Goal: Task Accomplishment & Management: Manage account settings

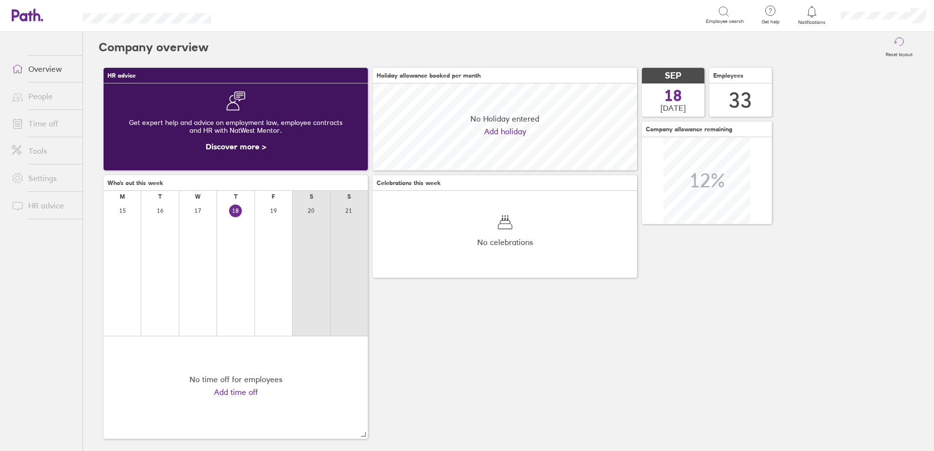
scroll to position [87, 264]
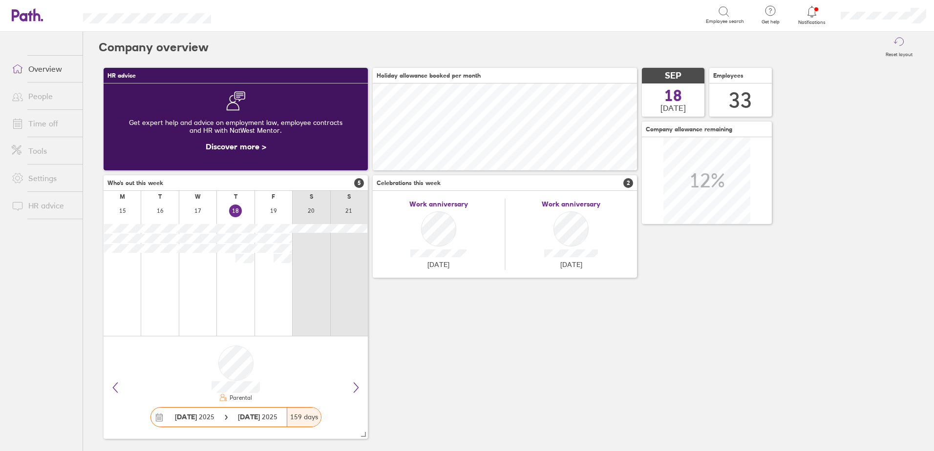
click at [811, 15] on icon at bounding box center [812, 12] width 12 height 12
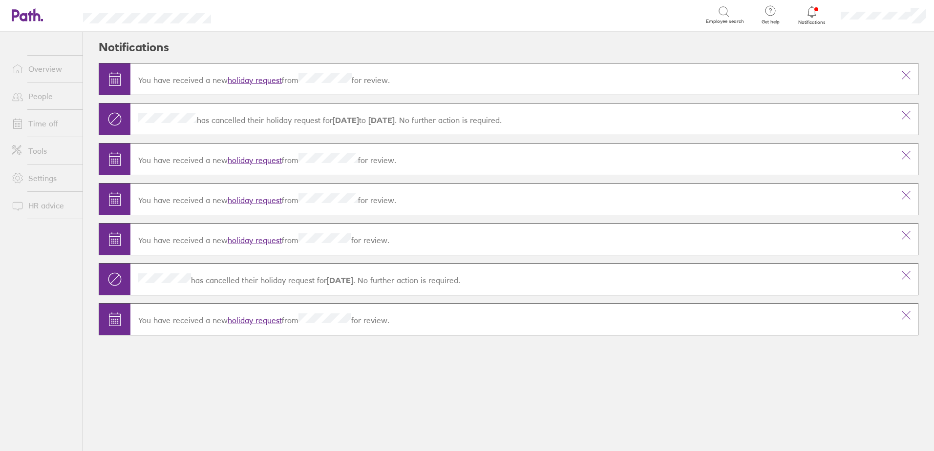
click at [242, 80] on link "holiday request" at bounding box center [255, 80] width 54 height 10
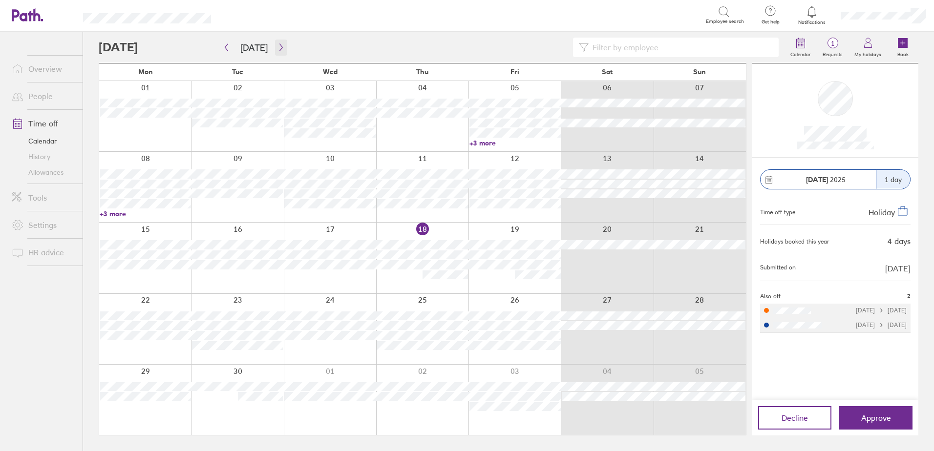
click at [277, 46] on icon "button" at bounding box center [280, 47] width 7 height 8
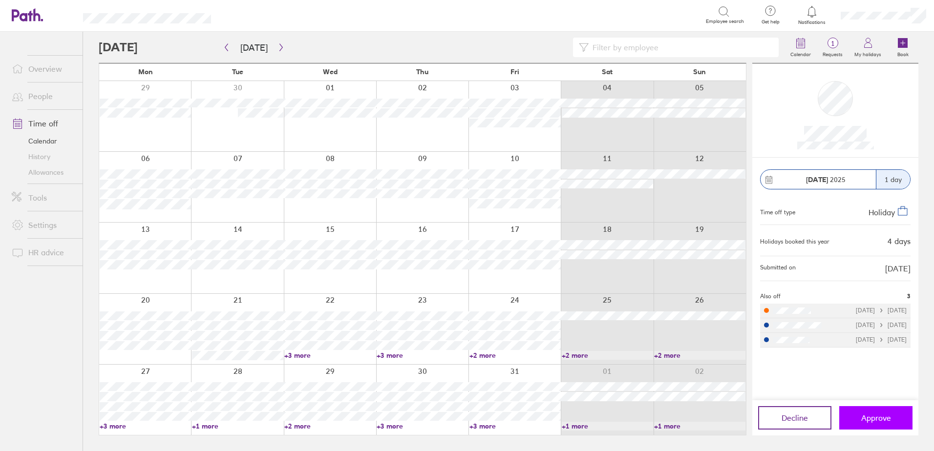
click at [875, 420] on span "Approve" at bounding box center [876, 418] width 30 height 9
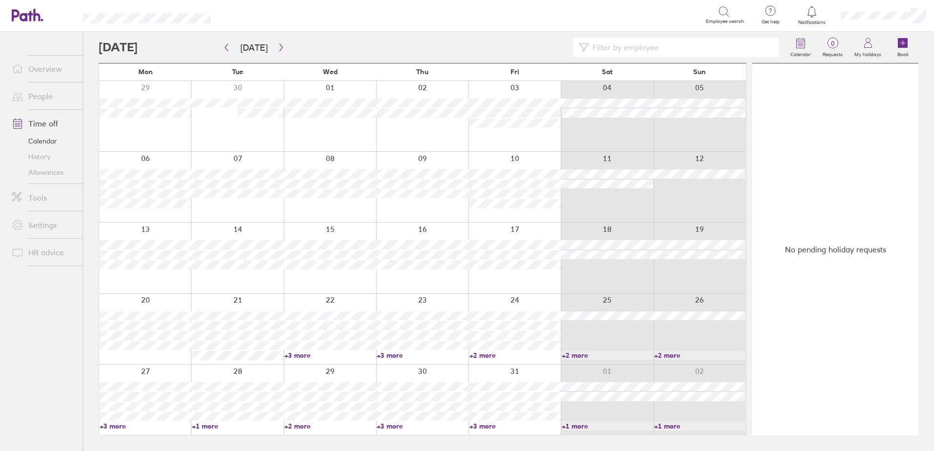
click at [815, 15] on icon at bounding box center [812, 11] width 8 height 11
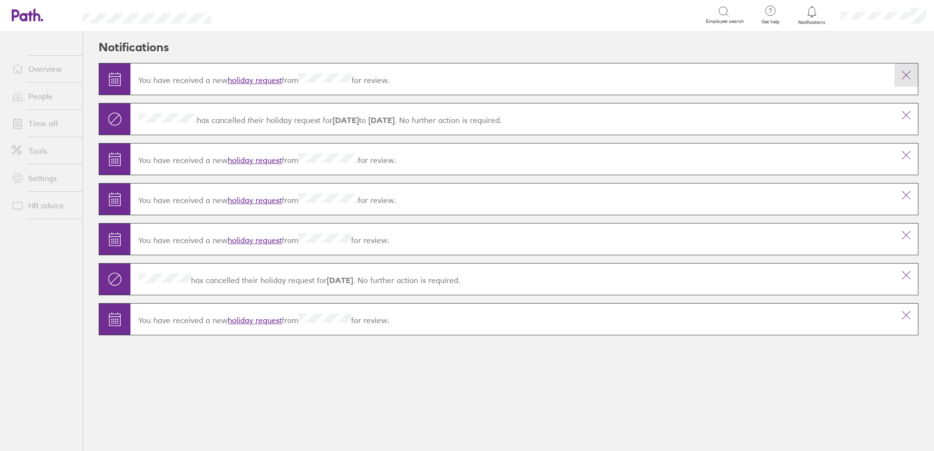
click at [911, 70] on icon at bounding box center [906, 75] width 12 height 12
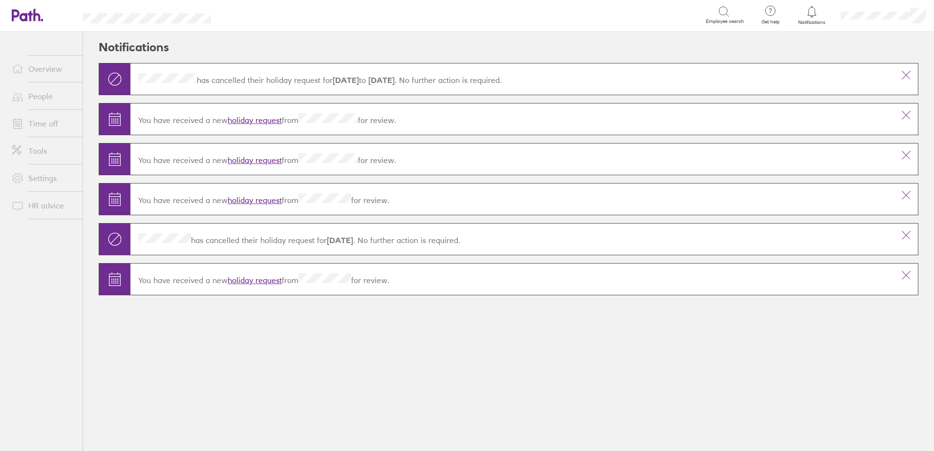
click at [909, 71] on icon at bounding box center [906, 75] width 12 height 12
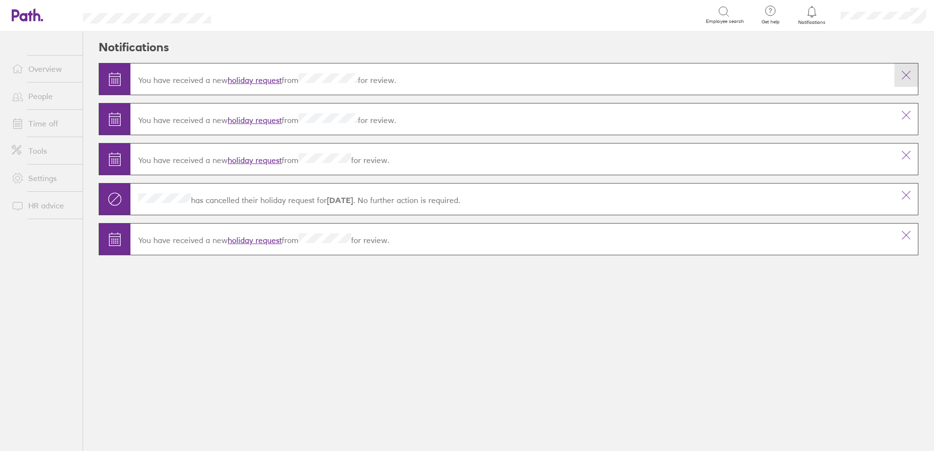
drag, startPoint x: 908, startPoint y: 71, endPoint x: 915, endPoint y: 59, distance: 14.2
click at [908, 71] on icon at bounding box center [906, 75] width 12 height 12
click at [906, 72] on icon at bounding box center [906, 75] width 12 height 12
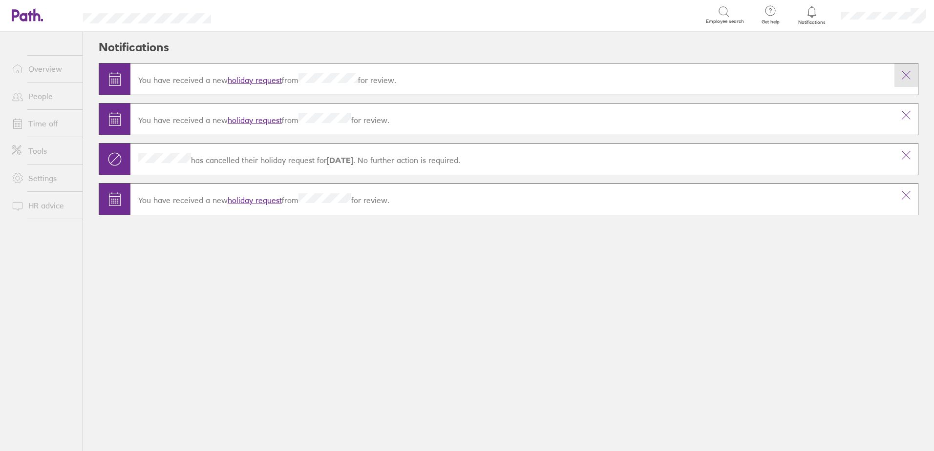
click at [909, 73] on icon at bounding box center [906, 75] width 8 height 8
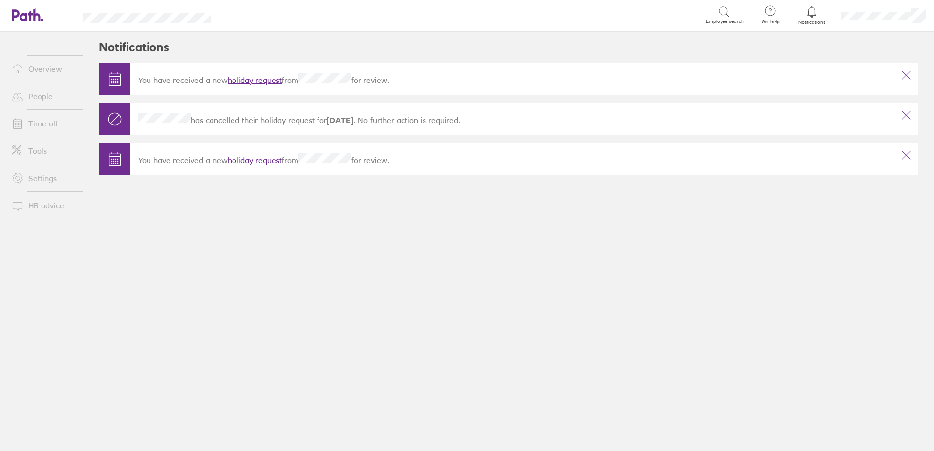
click at [909, 73] on icon at bounding box center [906, 75] width 8 height 8
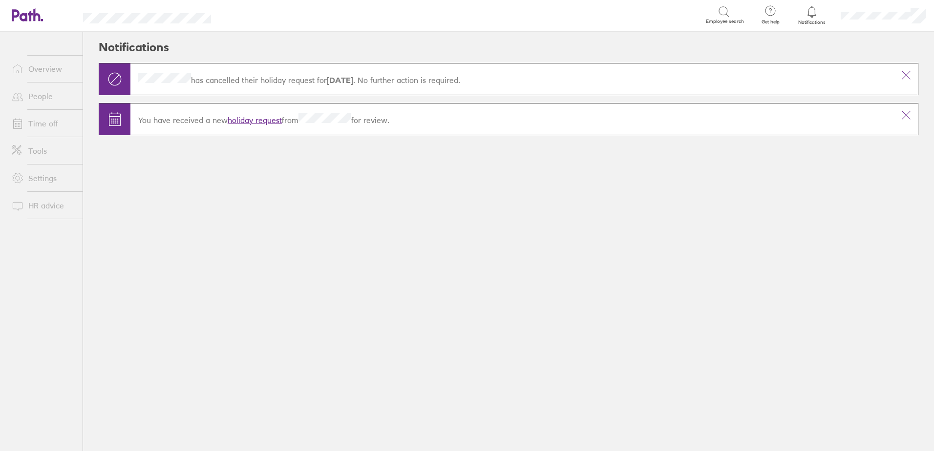
click at [909, 73] on icon at bounding box center [906, 75] width 8 height 8
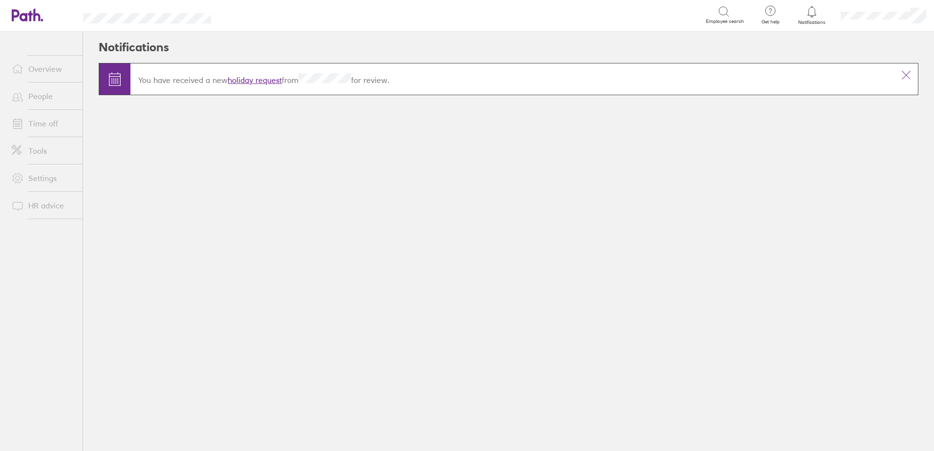
click at [909, 73] on icon at bounding box center [906, 75] width 8 height 8
